Goal: Browse casually

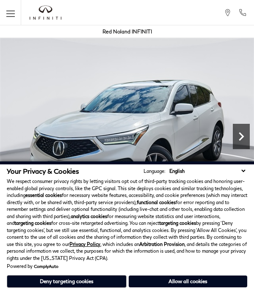
click at [237, 142] on icon "Next" at bounding box center [240, 136] width 17 height 17
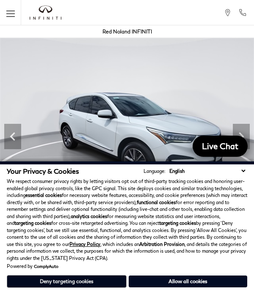
click at [106, 284] on button "Deny targeting cookies" at bounding box center [67, 281] width 120 height 13
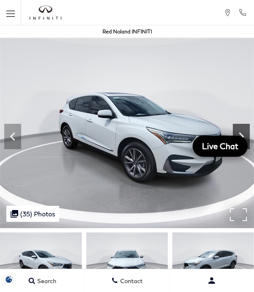
click at [236, 130] on icon "Next" at bounding box center [240, 136] width 17 height 17
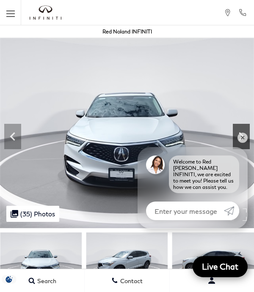
click at [236, 130] on icon "Next" at bounding box center [240, 136] width 17 height 17
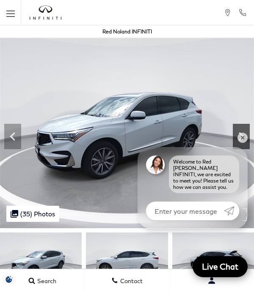
click at [236, 130] on icon "Next" at bounding box center [240, 136] width 17 height 17
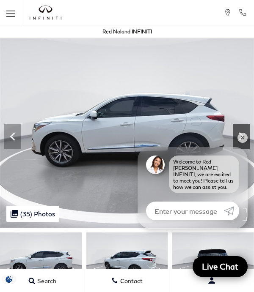
click at [236, 130] on icon "Next" at bounding box center [240, 136] width 17 height 17
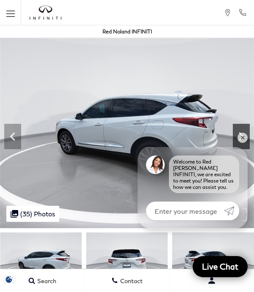
click at [236, 130] on icon "Next" at bounding box center [240, 136] width 17 height 17
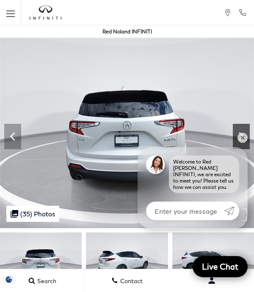
click at [236, 130] on icon "Next" at bounding box center [240, 136] width 17 height 17
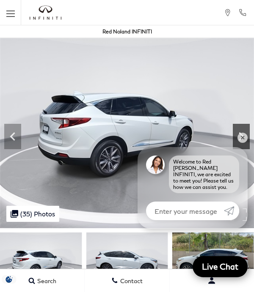
click at [236, 130] on icon "Next" at bounding box center [240, 136] width 17 height 17
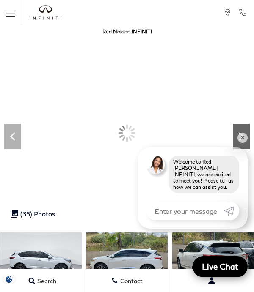
click at [236, 130] on icon "Next" at bounding box center [240, 136] width 17 height 17
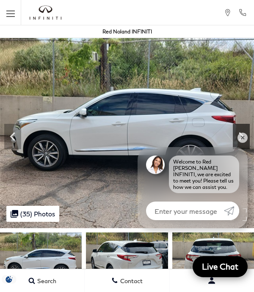
click at [236, 130] on icon "Next" at bounding box center [240, 136] width 17 height 17
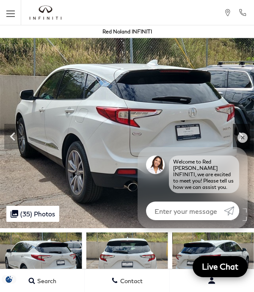
click at [236, 130] on icon "Next" at bounding box center [240, 136] width 17 height 17
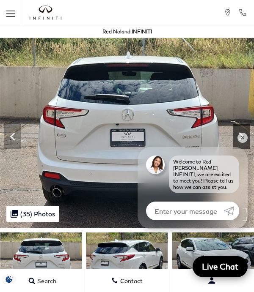
click at [236, 130] on icon "Next" at bounding box center [240, 136] width 17 height 17
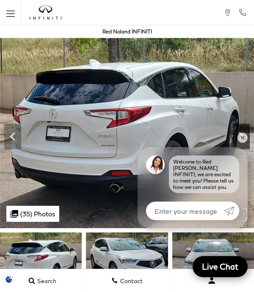
click at [236, 130] on icon "Next" at bounding box center [240, 136] width 17 height 17
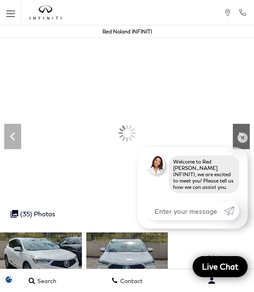
click at [236, 130] on icon "Next" at bounding box center [240, 136] width 17 height 17
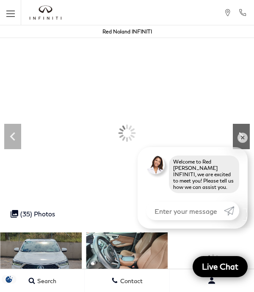
click at [236, 130] on icon "Next" at bounding box center [240, 136] width 17 height 17
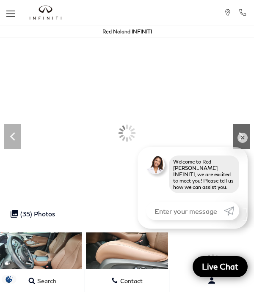
click at [236, 130] on icon "Next" at bounding box center [240, 136] width 17 height 17
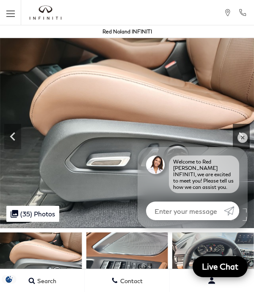
click at [236, 130] on icon "Next" at bounding box center [240, 136] width 17 height 17
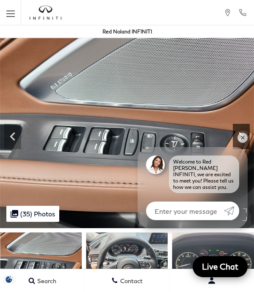
click at [236, 130] on icon "Next" at bounding box center [240, 136] width 17 height 17
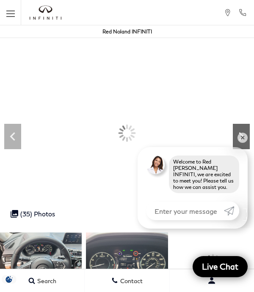
click at [236, 130] on icon "Next" at bounding box center [240, 136] width 17 height 17
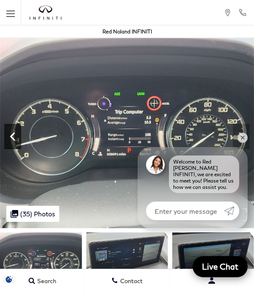
click at [17, 137] on icon "Previous" at bounding box center [12, 136] width 17 height 17
